Goal: Find specific page/section: Find specific page/section

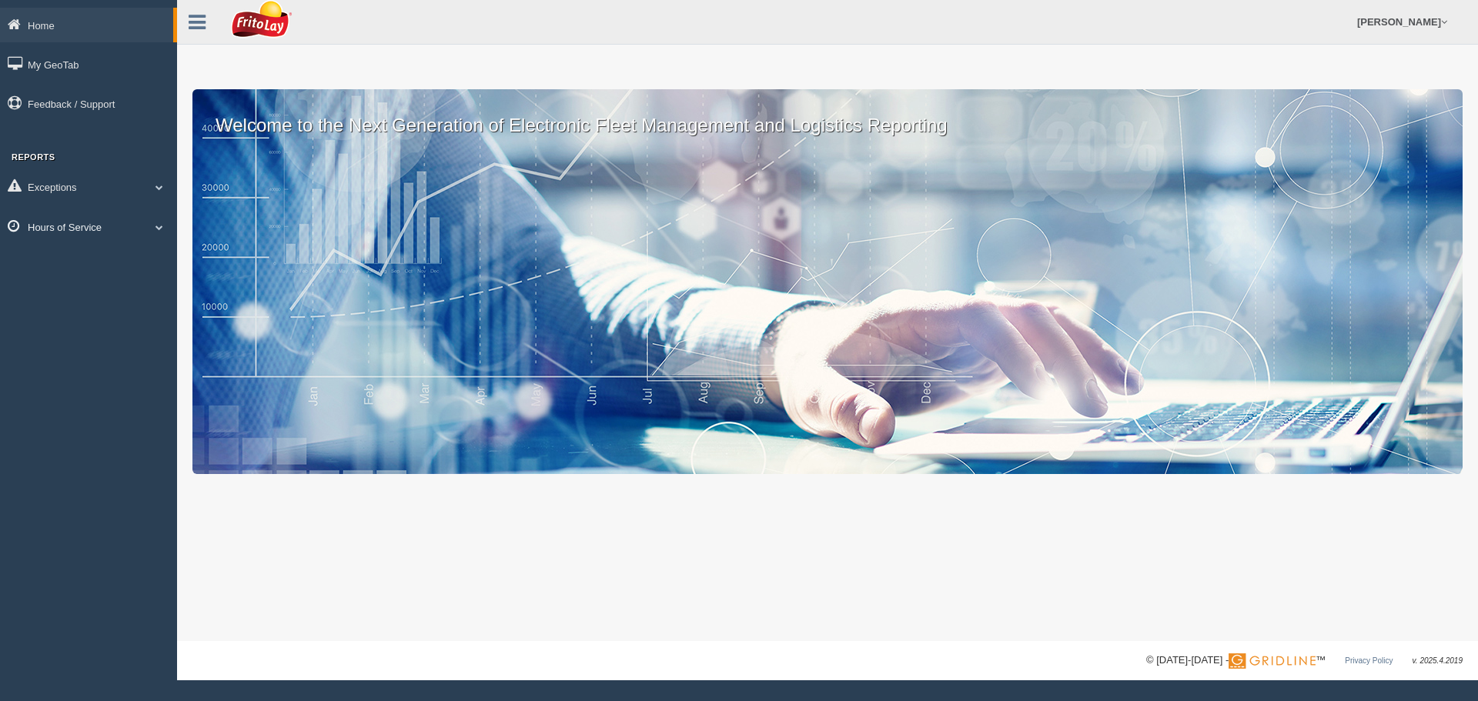
click at [121, 232] on link "Hours of Service" at bounding box center [88, 226] width 177 height 35
click at [109, 267] on link "HOS Explanation Reports" at bounding box center [101, 263] width 146 height 28
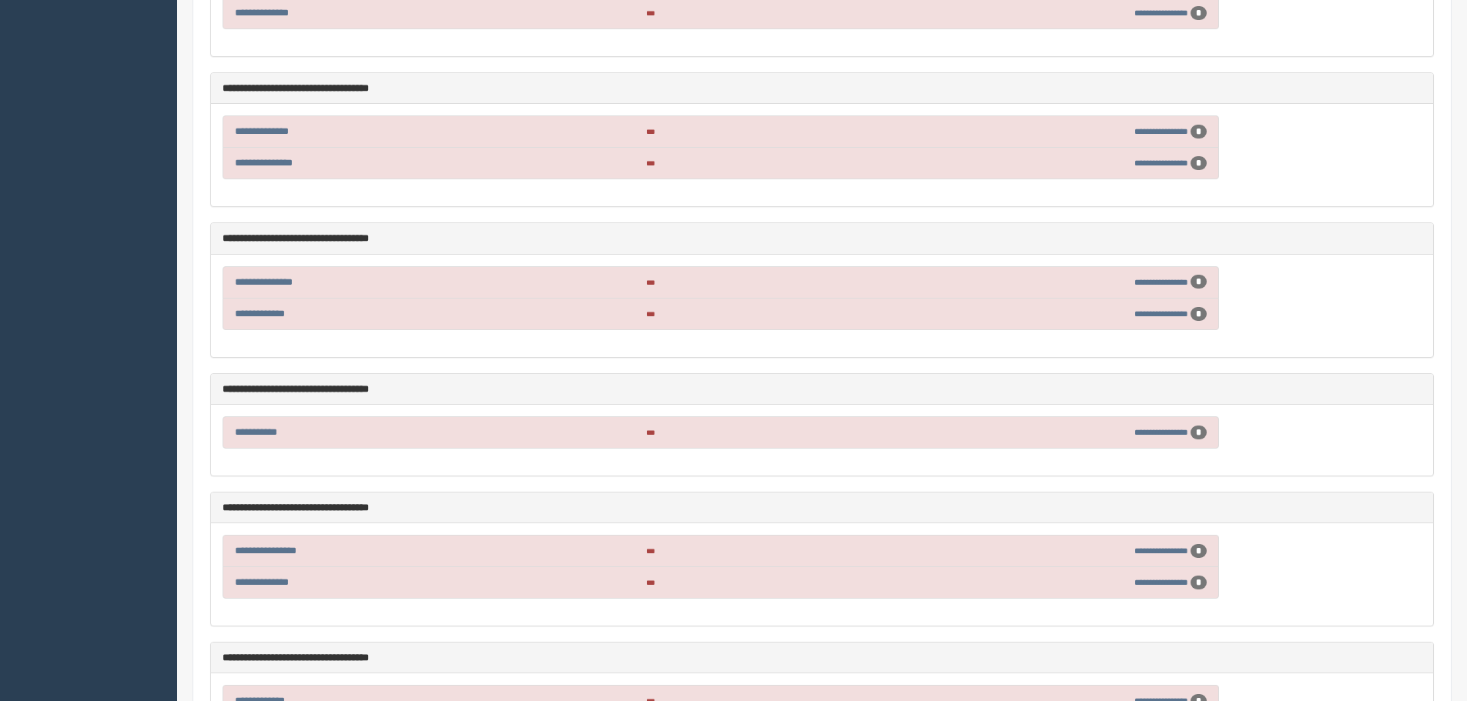
scroll to position [2310, 0]
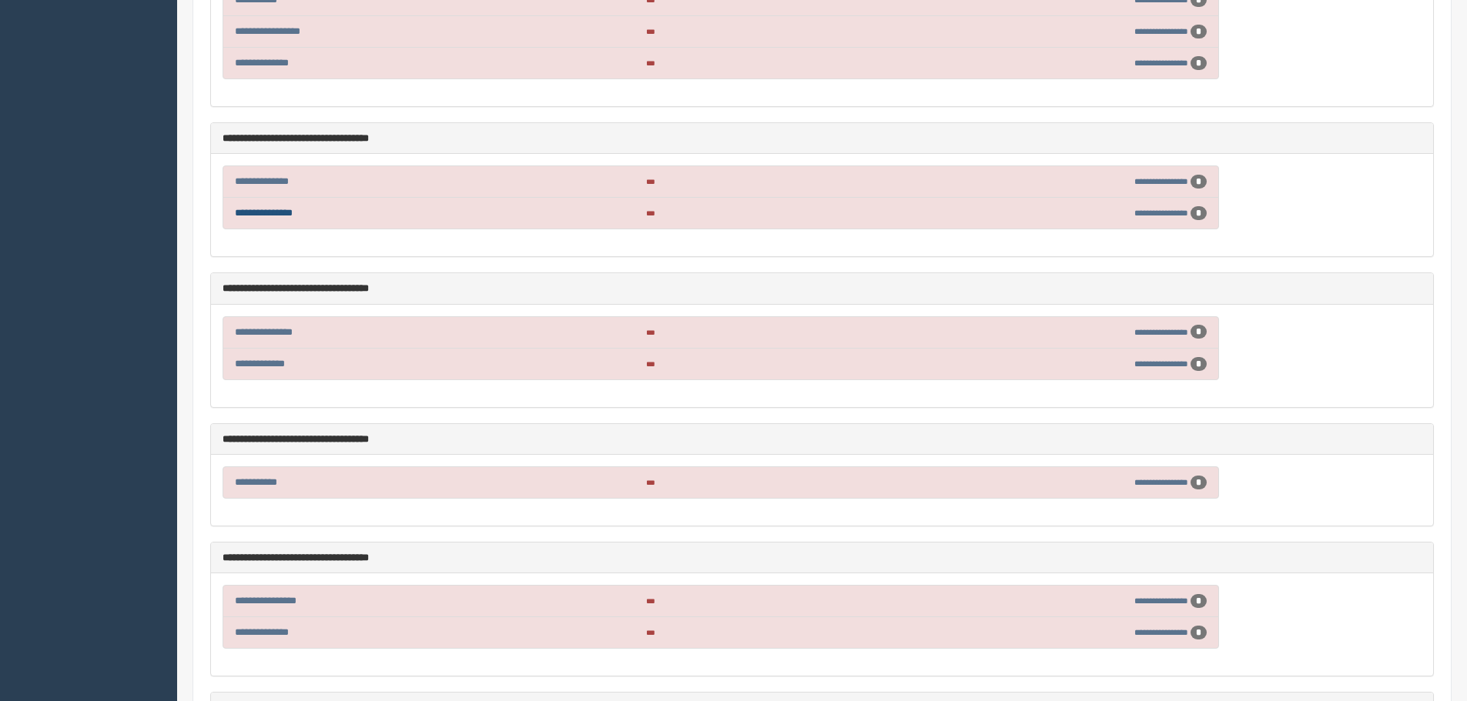
click at [286, 211] on link "**********" at bounding box center [264, 213] width 58 height 10
